Goal: Task Accomplishment & Management: Use online tool/utility

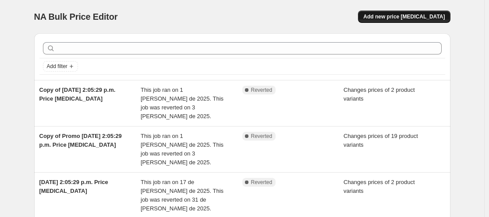
click at [387, 12] on button "Add new price [MEDICAL_DATA]" at bounding box center [404, 17] width 92 height 12
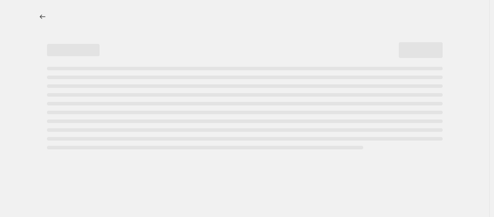
select select "percentage"
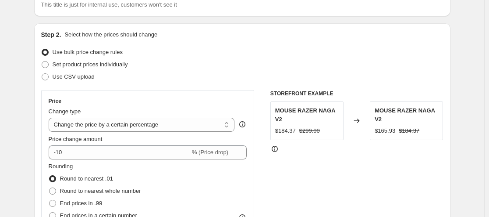
scroll to position [72, 0]
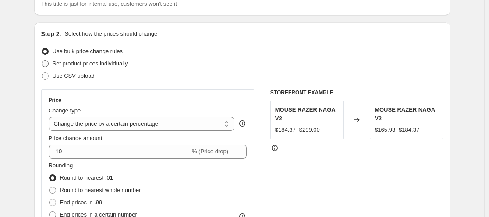
click at [117, 61] on span "Set product prices individually" at bounding box center [90, 63] width 75 height 7
click at [42, 60] on input "Set product prices individually" at bounding box center [42, 60] width 0 height 0
radio input "true"
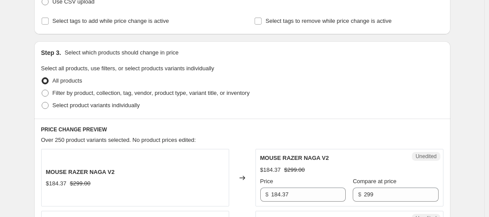
scroll to position [147, 0]
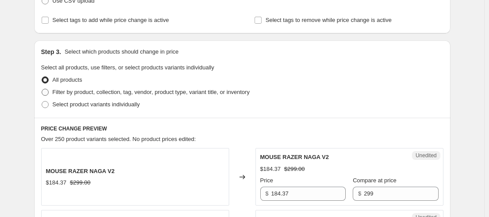
click at [128, 89] on span "Filter by product, collection, tag, vendor, product type, variant title, or inv…" at bounding box center [151, 92] width 197 height 7
click at [42, 89] on input "Filter by product, collection, tag, vendor, product type, variant title, or inv…" at bounding box center [42, 89] width 0 height 0
radio input "true"
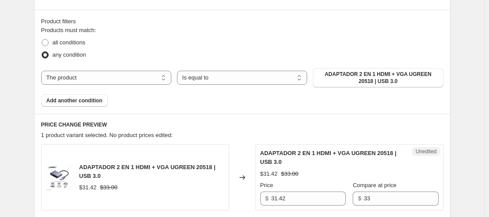
scroll to position [256, 0]
click at [346, 66] on div "Products must match: all conditions any condition The product The product's col…" at bounding box center [242, 65] width 402 height 81
click at [345, 77] on span "ADAPTADOR 2 EN 1 HDMI + VGA UGREEN 20518 | USB 3.0" at bounding box center [378, 77] width 120 height 14
click at [162, 78] on select "The product The product's collection The product's tag The product's vendor The…" at bounding box center [106, 77] width 130 height 14
select select "collection"
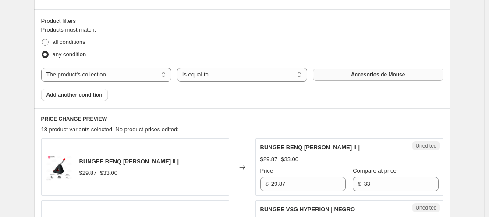
click at [370, 75] on span "Accesorios de Mouse" at bounding box center [378, 74] width 54 height 7
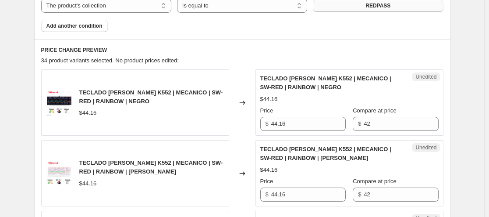
scroll to position [326, 0]
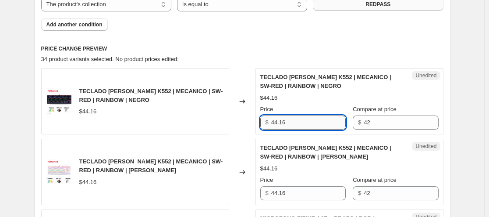
click at [327, 123] on input "44.16" at bounding box center [308, 122] width 75 height 14
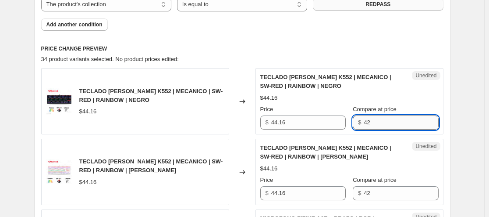
click at [379, 123] on input "42" at bounding box center [401, 122] width 75 height 14
type input "44.16"
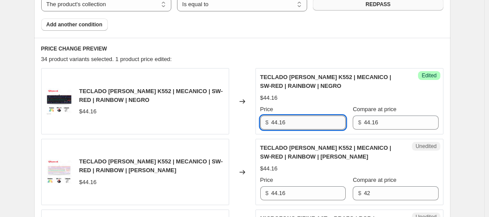
click at [338, 118] on input "44.16" at bounding box center [308, 122] width 75 height 14
type input "40.57"
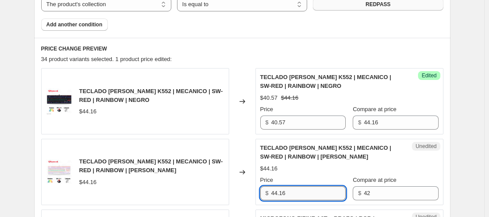
click at [336, 196] on input "44.16" at bounding box center [308, 193] width 75 height 14
type input "40.57"
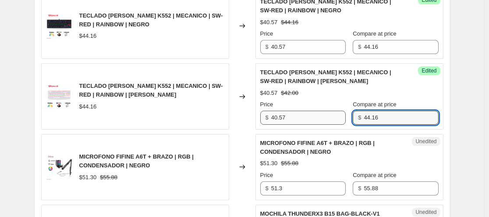
scroll to position [402, 0]
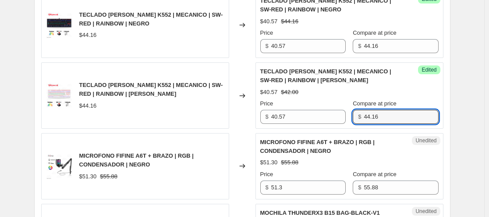
type input "44.16"
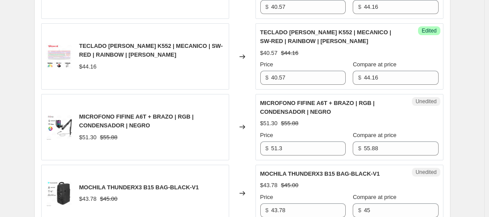
scroll to position [444, 0]
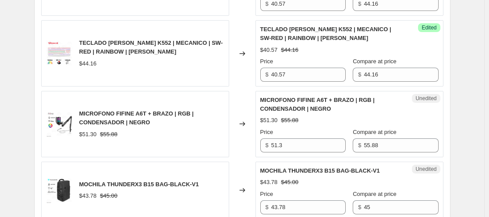
click at [307, 153] on div "Unedited MICROFONO FIFINE A6T + BRAZO | RGB | CONDENSADOR | NEGRO $51.30 $55.88…" at bounding box center [350, 124] width 188 height 66
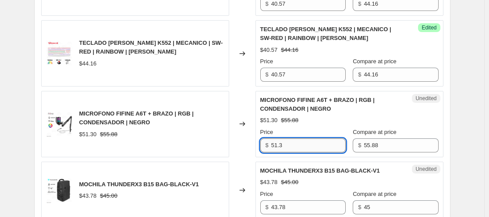
click at [313, 148] on input "51.3" at bounding box center [308, 145] width 75 height 14
click at [313, 148] on input "55.88" at bounding box center [308, 145] width 75 height 14
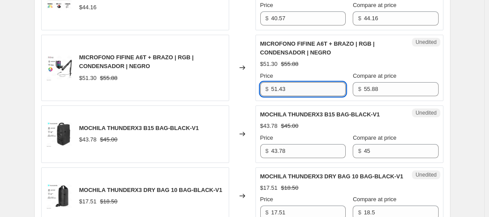
scroll to position [501, 0]
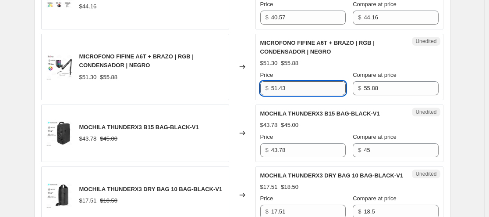
type input "51.43"
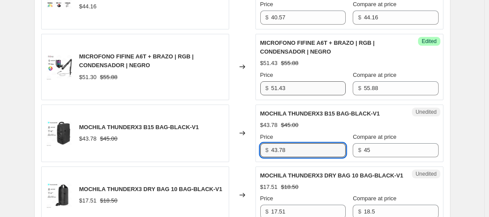
click at [313, 148] on input "43.78" at bounding box center [308, 150] width 75 height 14
click at [316, 152] on input "43.78" at bounding box center [308, 150] width 75 height 14
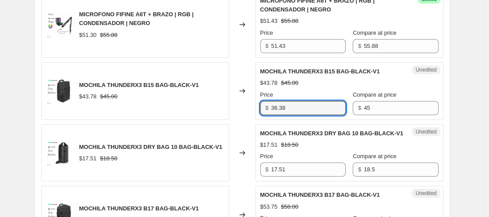
scroll to position [544, 0]
click at [278, 109] on input "36.38" at bounding box center [308, 107] width 75 height 14
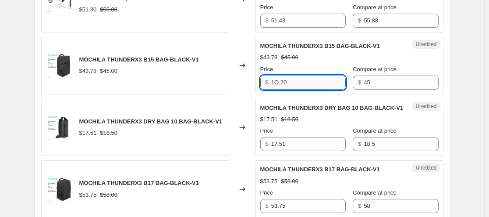
scroll to position [569, 0]
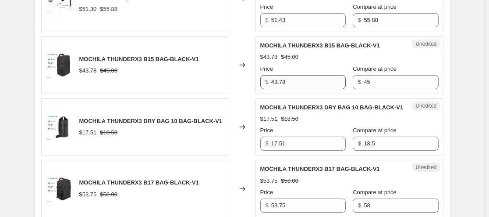
click at [278, 109] on span "MOCHILA THUNDERX3 DRY BAG 10 BAG-BLACK-V1" at bounding box center [331, 107] width 143 height 7
click at [298, 112] on div "MOCHILA THUNDERX3 DRY BAG 10 BAG-BLACK-V1" at bounding box center [331, 107] width 143 height 9
click at [319, 82] on input "43.78" at bounding box center [308, 82] width 75 height 14
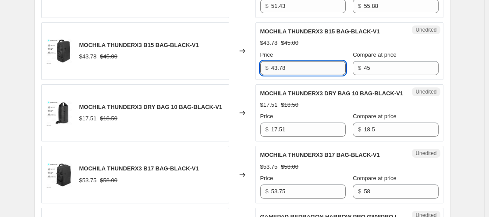
scroll to position [583, 0]
click at [319, 63] on input "43.78" at bounding box center [308, 67] width 75 height 14
type input "36.38"
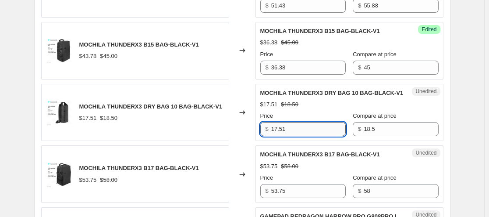
click at [307, 136] on input "17.51" at bounding box center [308, 129] width 75 height 14
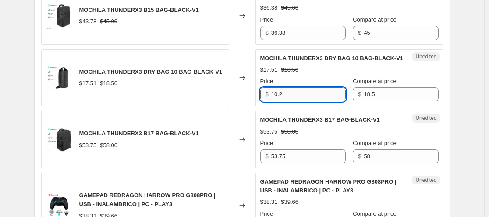
scroll to position [619, 0]
type input "10.2"
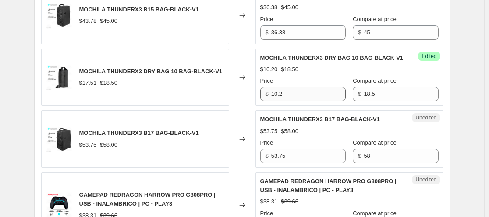
click at [307, 135] on div "$53.75 $58.00" at bounding box center [349, 131] width 178 height 9
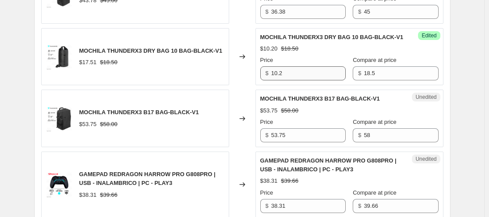
scroll to position [642, 0]
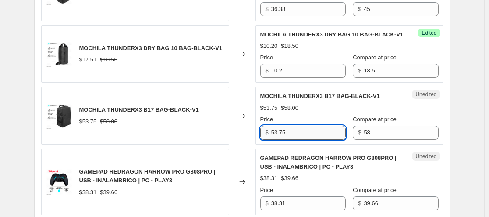
click at [306, 139] on input "53.75" at bounding box center [308, 132] width 75 height 14
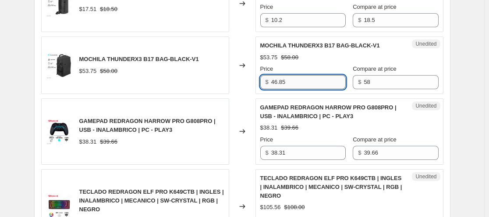
scroll to position [693, 0]
type input "46.85"
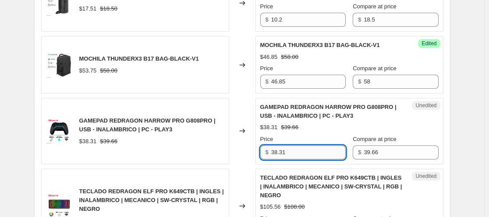
click at [306, 155] on input "38.31" at bounding box center [308, 152] width 75 height 14
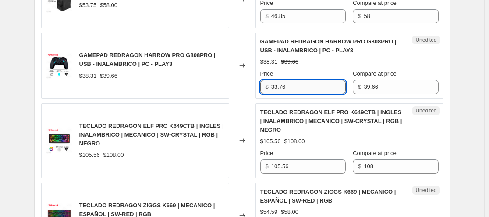
scroll to position [758, 0]
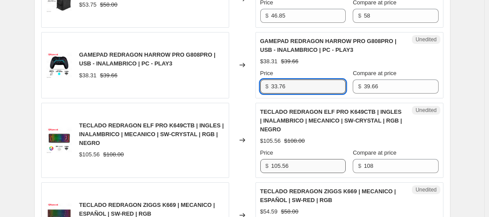
type input "33.76"
click at [307, 173] on input "105.56" at bounding box center [308, 166] width 75 height 14
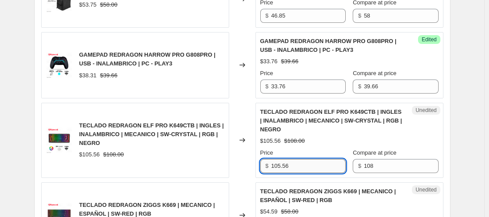
click at [307, 173] on input "105.56" at bounding box center [308, 166] width 75 height 14
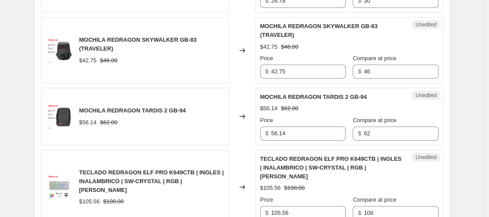
scroll to position [1069, 0]
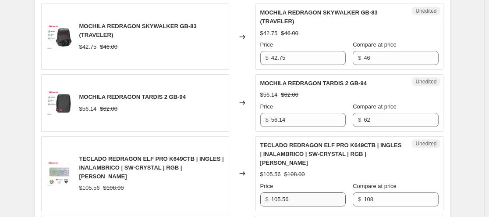
type input "96.59"
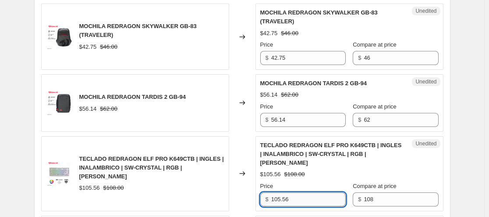
click at [310, 203] on input "105.56" at bounding box center [308, 199] width 75 height 14
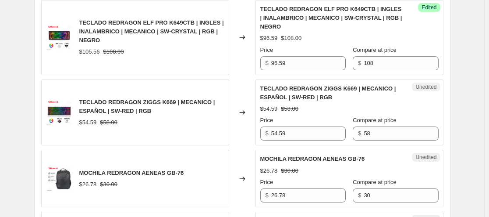
scroll to position [861, 0]
type input "96.59"
click at [337, 113] on div "$54.59 $58.00" at bounding box center [349, 108] width 178 height 9
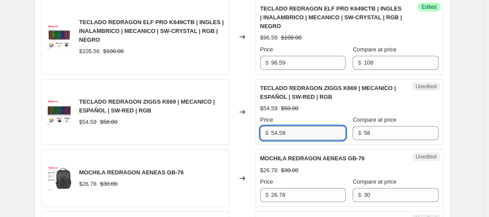
click at [316, 138] on input "54.59" at bounding box center [308, 133] width 75 height 14
type input "51.04"
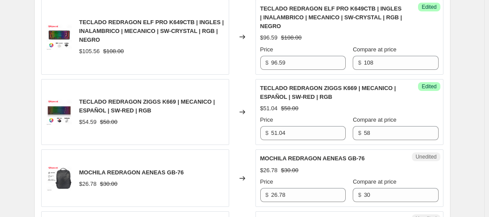
click at [396, 113] on div "$51.04 $58.00" at bounding box center [349, 108] width 178 height 9
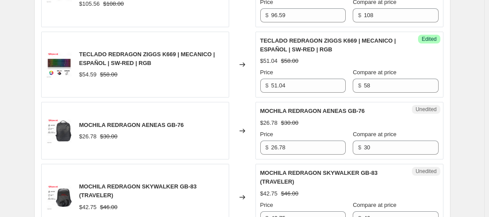
scroll to position [909, 0]
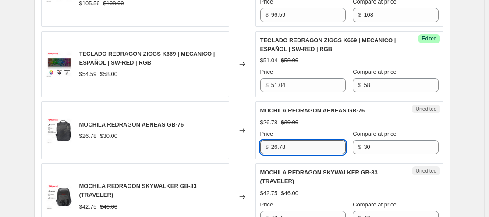
click at [309, 154] on input "26.78" at bounding box center [308, 147] width 75 height 14
type input "19.63"
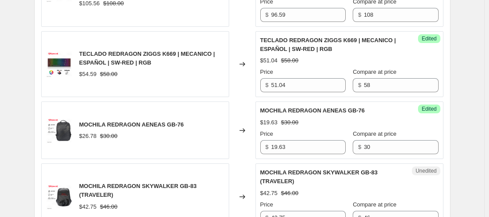
click at [391, 121] on div "MOCHILA REDRAGON AENEAS GB-76 $19.63 $30.00 Price $ 19.63 Compare at price $ 30" at bounding box center [349, 130] width 178 height 48
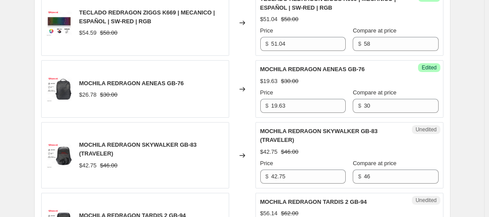
scroll to position [953, 0]
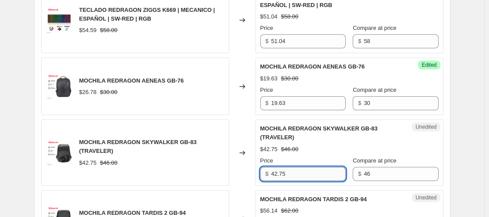
click at [307, 181] on input "42.75" at bounding box center [308, 174] width 75 height 14
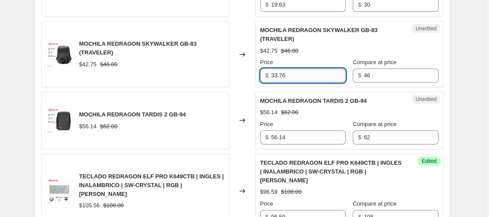
scroll to position [1052, 0]
type input "33.76"
click at [451, 131] on div "PRICE CHANGE PREVIEW 34 product variants selected. 11 product prices edited: TE…" at bounding box center [242, 34] width 416 height 1444
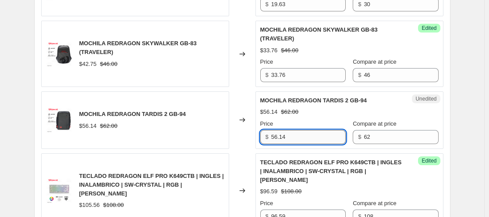
click at [317, 144] on input "56.14" at bounding box center [308, 137] width 75 height 14
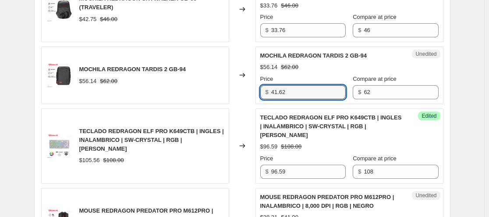
scroll to position [1097, 0]
type input "41.62"
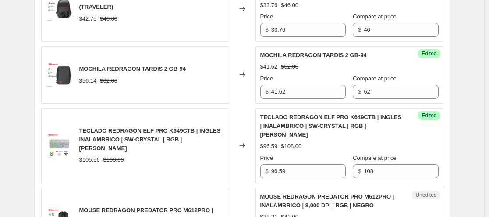
click at [317, 138] on span "TECLADO REDRAGON ELF PRO K649CTB | INGLES | INALAMBRICO | SW-CRYSTAL | RGB | BL…" at bounding box center [331, 126] width 142 height 24
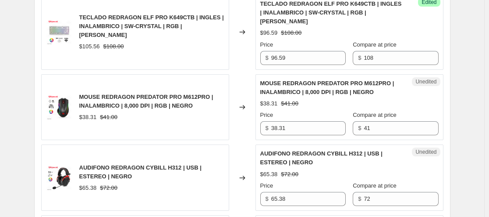
scroll to position [1210, 0]
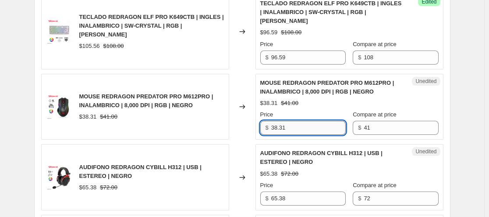
click at [320, 129] on input "38.31" at bounding box center [308, 128] width 75 height 14
type input "33.76"
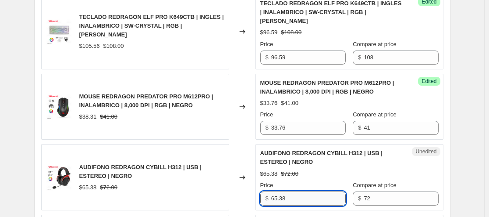
click at [302, 196] on input "65.38" at bounding box center [308, 198] width 75 height 14
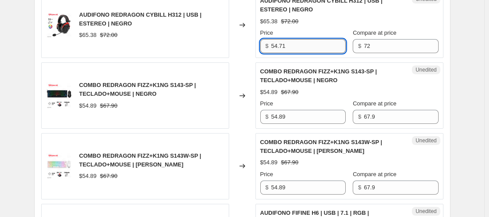
scroll to position [1363, 0]
type input "54.71"
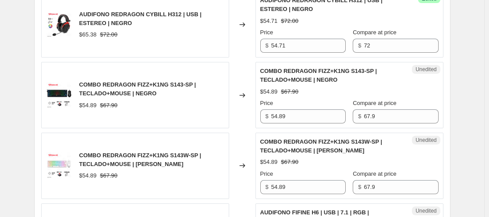
click at [419, 92] on div "$54.89 $67.90" at bounding box center [349, 91] width 178 height 9
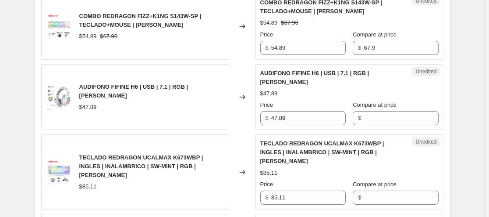
scroll to position [1502, 0]
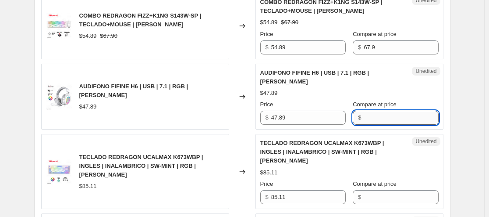
click at [377, 117] on input "Compare at price" at bounding box center [401, 117] width 75 height 14
type input "47.89"
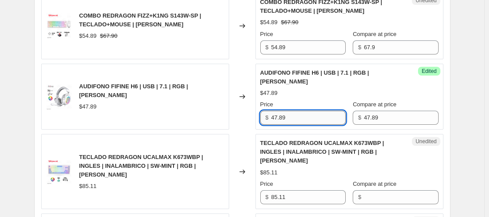
click at [300, 118] on input "47.89" at bounding box center [308, 117] width 75 height 14
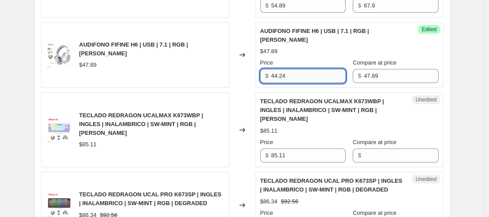
scroll to position [1549, 0]
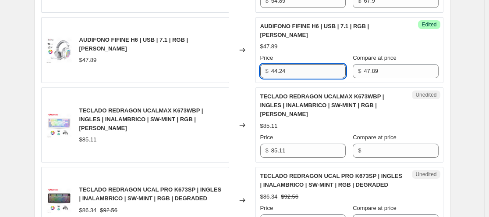
type input "44.24"
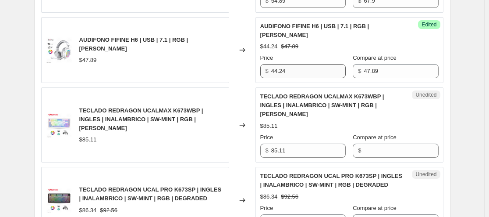
click at [300, 118] on div "TECLADO REDRAGON UCALMAX K673WBP | INGLES | INALAMBRICO | SW-MINT | RGB | MORAD…" at bounding box center [331, 105] width 143 height 26
click at [292, 148] on input "85.11" at bounding box center [308, 150] width 75 height 14
click at [378, 144] on input "Compare at price" at bounding box center [401, 150] width 75 height 14
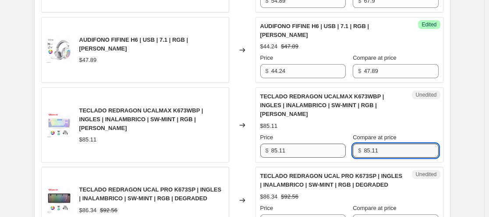
type input "85.11"
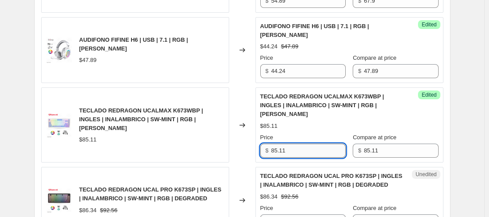
click at [313, 157] on input "85.11" at bounding box center [308, 150] width 75 height 14
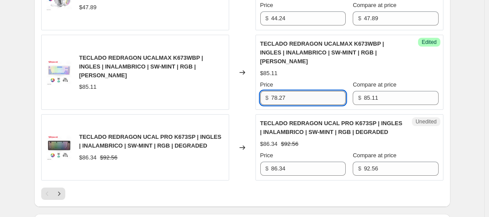
scroll to position [1611, 0]
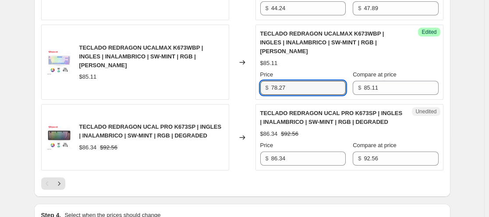
type input "78.27"
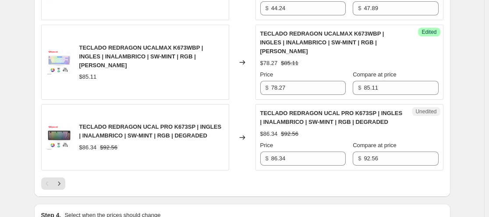
click at [349, 142] on div "Price $ 86.34 Compare at price $ 92.56" at bounding box center [349, 153] width 178 height 25
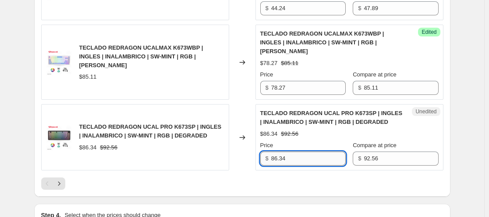
click at [334, 163] on input "86.34" at bounding box center [308, 158] width 75 height 14
type input "78.27"
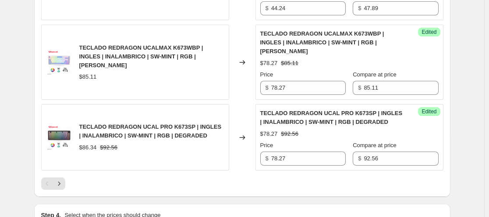
click at [60, 184] on icon "Next" at bounding box center [59, 183] width 2 height 4
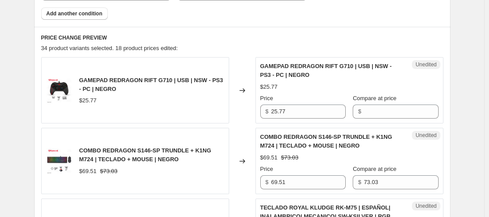
scroll to position [336, 0]
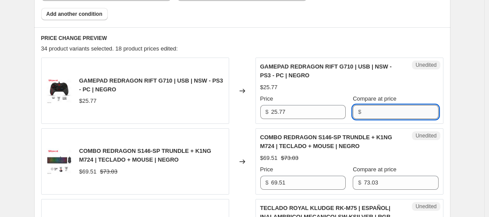
click at [384, 112] on input "Compare at price" at bounding box center [401, 112] width 75 height 14
type input "25.77"
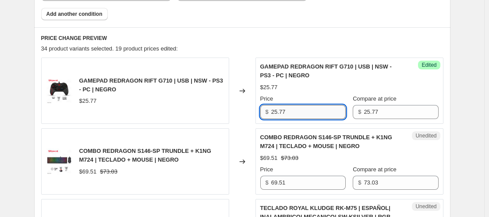
click at [302, 114] on input "25.77" at bounding box center [308, 112] width 75 height 14
type input "23.29"
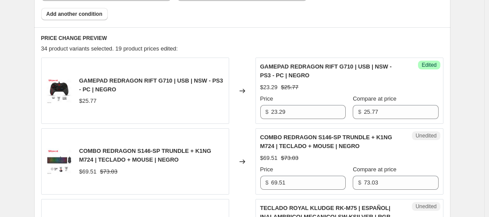
click at [431, 95] on div "Compare at price" at bounding box center [395, 98] width 85 height 9
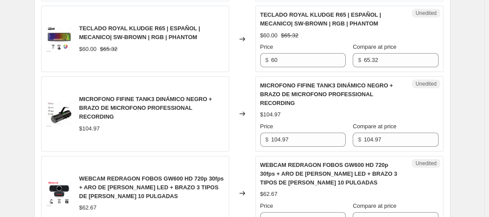
scroll to position [1155, 0]
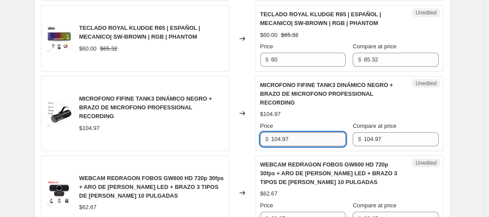
click at [334, 132] on input "104.97" at bounding box center [308, 139] width 75 height 14
type input "91.36"
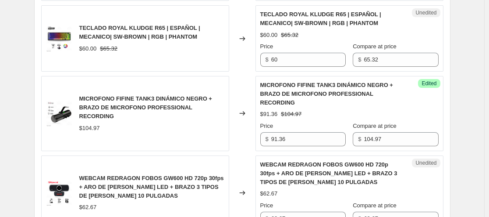
click at [425, 168] on div "WEBCAM REDRAGON FOBOS GW600 HD 720p 30fps + ARO DE LUZ LED + BRAZO 3 TIPOS DE L…" at bounding box center [349, 192] width 178 height 65
click at [334, 211] on input "62.67" at bounding box center [308, 218] width 75 height 14
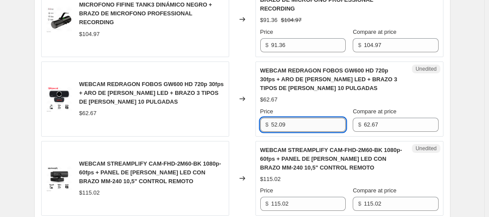
scroll to position [1253, 0]
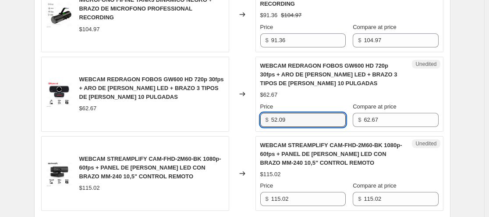
type input "52.09"
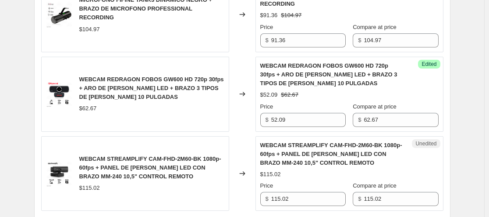
click at [427, 161] on div "WEBCAM STREAMPLIFY CAM-FHD-2M60-BK 1080p-60fps + PANEL DE LUZ LED CON BRAZO MM-…" at bounding box center [349, 173] width 178 height 65
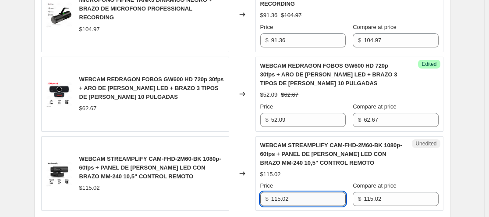
click at [336, 192] on input "115.02" at bounding box center [308, 199] width 75 height 14
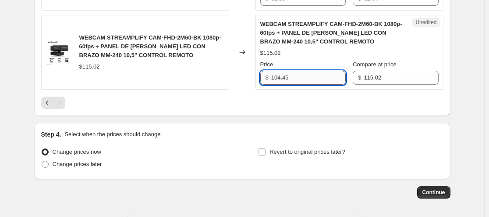
scroll to position [1375, 0]
type input "104.45"
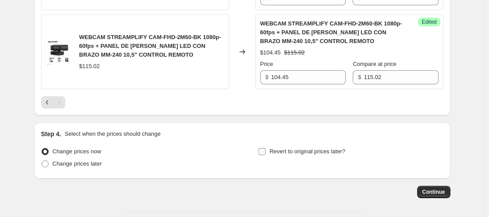
click at [314, 148] on span "Revert to original prices later?" at bounding box center [308, 151] width 76 height 7
click at [266, 148] on input "Revert to original prices later?" at bounding box center [262, 151] width 7 height 7
checkbox input "true"
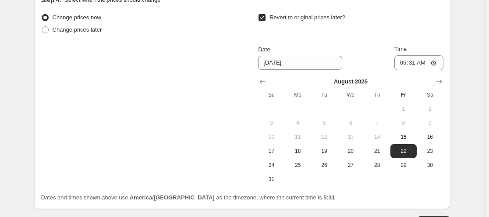
scroll to position [1509, 0]
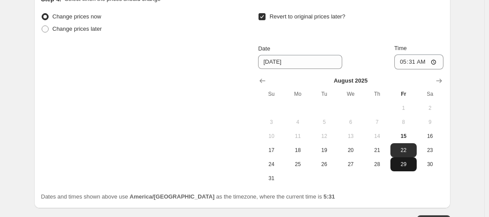
click at [405, 157] on button "29" at bounding box center [404, 164] width 26 height 14
type input "[DATE]"
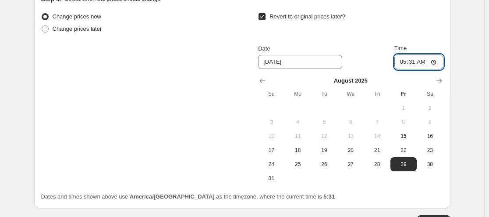
click at [427, 54] on input "05:31" at bounding box center [419, 61] width 49 height 15
click at [423, 54] on input "05:31" at bounding box center [419, 61] width 49 height 15
click at [436, 54] on input "05:31" at bounding box center [419, 61] width 49 height 15
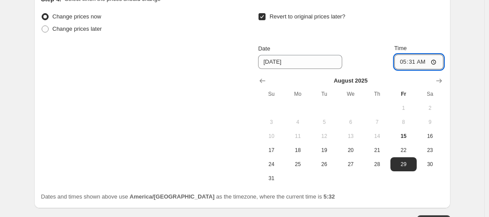
click at [436, 54] on input "05:31" at bounding box center [419, 61] width 49 height 15
type input "23:59"
click at [424, 215] on button "Continue" at bounding box center [433, 221] width 33 height 12
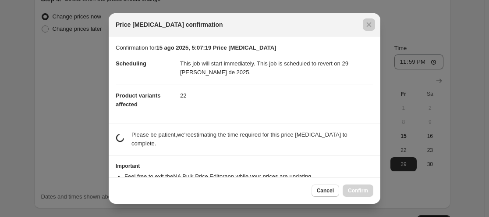
click at [424, 209] on div at bounding box center [244, 108] width 489 height 217
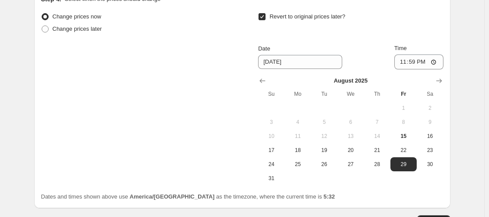
click at [432, 216] on span "Continue" at bounding box center [434, 220] width 23 height 7
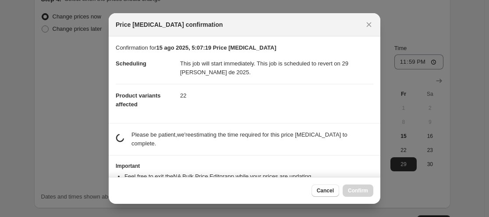
scroll to position [0, 0]
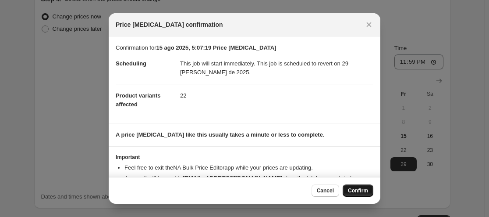
click at [362, 192] on span "Confirm" at bounding box center [358, 190] width 20 height 7
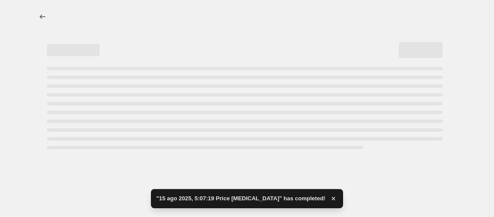
select select "collection"
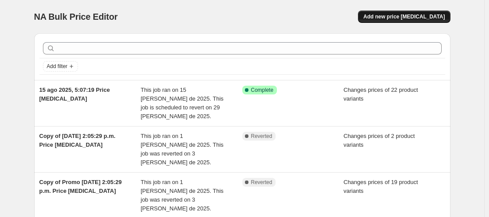
click at [419, 20] on span "Add new price [MEDICAL_DATA]" at bounding box center [404, 16] width 82 height 7
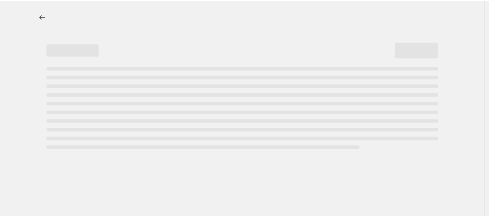
select select "percentage"
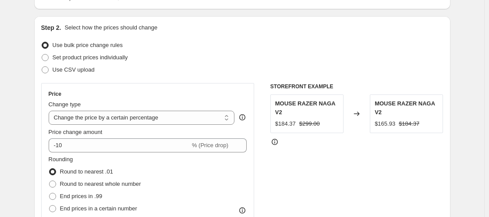
scroll to position [79, 0]
click at [125, 61] on label "Set product prices individually" at bounding box center [84, 57] width 87 height 12
click at [42, 54] on input "Set product prices individually" at bounding box center [42, 53] width 0 height 0
radio input "true"
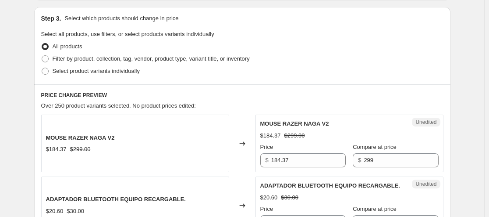
scroll to position [180, 0]
click at [177, 62] on span "Filter by product, collection, tag, vendor, product type, variant title, or inv…" at bounding box center [151, 59] width 197 height 7
click at [42, 56] on input "Filter by product, collection, tag, vendor, product type, variant title, or inv…" at bounding box center [42, 56] width 0 height 0
radio input "true"
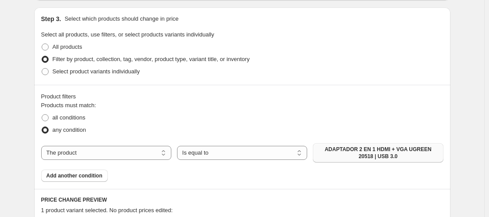
click at [341, 156] on span "ADAPTADOR 2 EN 1 HDMI + VGA UGREEN 20518 | USB 3.0" at bounding box center [378, 153] width 120 height 14
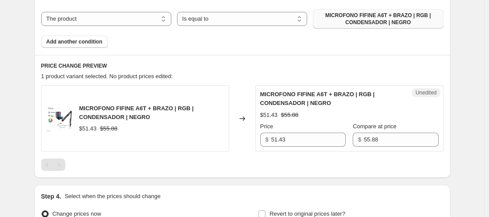
scroll to position [314, 0]
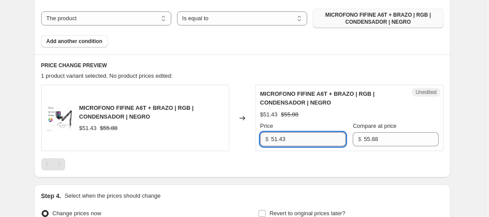
click at [316, 140] on input "51.43" at bounding box center [308, 139] width 75 height 14
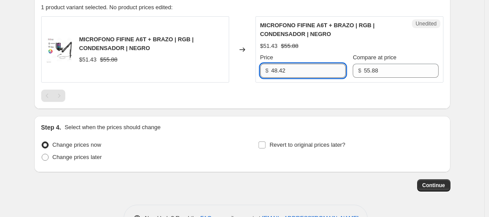
scroll to position [398, 0]
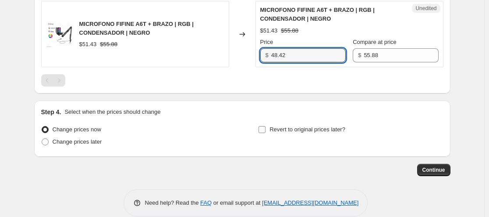
type input "48.42"
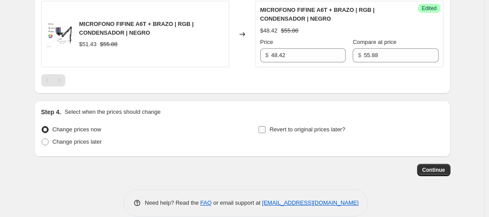
click at [306, 133] on span "Revert to original prices later?" at bounding box center [308, 129] width 76 height 9
click at [266, 133] on input "Revert to original prices later?" at bounding box center [262, 129] width 7 height 7
checkbox input "true"
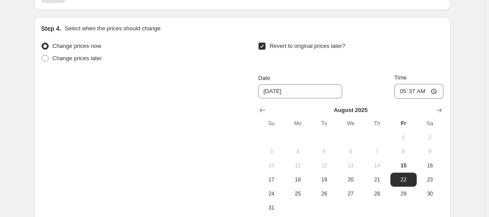
scroll to position [482, 0]
click at [403, 192] on span "29" at bounding box center [403, 192] width 19 height 7
type input "[DATE]"
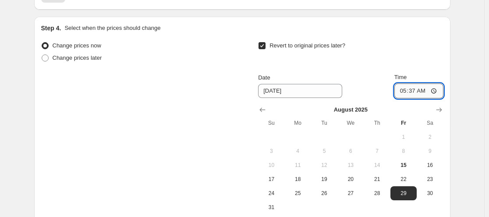
click at [414, 85] on input "05:37" at bounding box center [419, 90] width 49 height 15
click at [436, 91] on input "05:37" at bounding box center [419, 90] width 49 height 15
type input "23:59"
click at [443, 55] on div "Revert to original prices later?" at bounding box center [350, 52] width 185 height 26
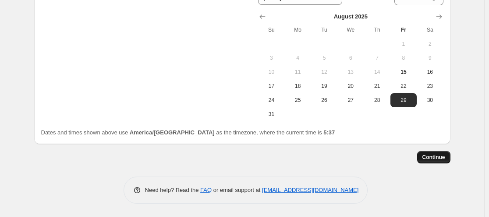
click at [437, 154] on span "Continue" at bounding box center [434, 156] width 23 height 7
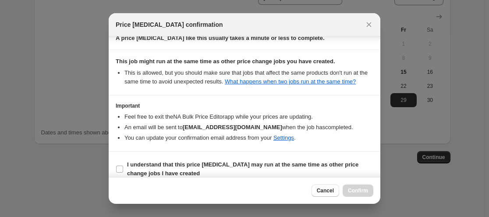
scroll to position [106, 0]
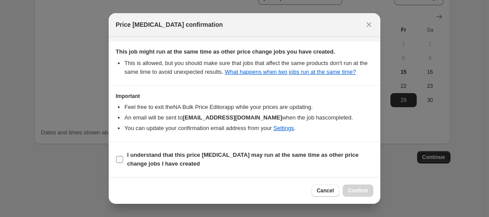
click at [298, 158] on b "I understand that this price [MEDICAL_DATA] may run at the same time as other p…" at bounding box center [242, 158] width 231 height 15
click at [123, 158] on input "I understand that this price [MEDICAL_DATA] may run at the same time as other p…" at bounding box center [119, 159] width 7 height 7
checkbox input "true"
click at [352, 190] on span "Confirm" at bounding box center [358, 190] width 20 height 7
